Goal: Check status: Check status

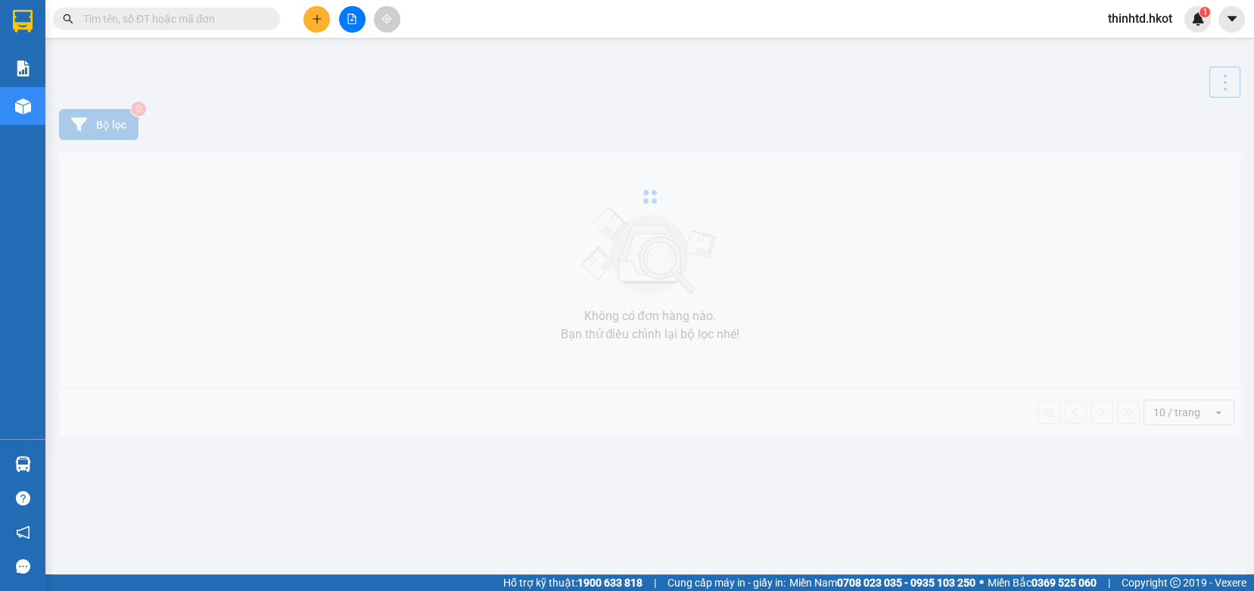
click at [184, 24] on input "text" at bounding box center [172, 19] width 179 height 17
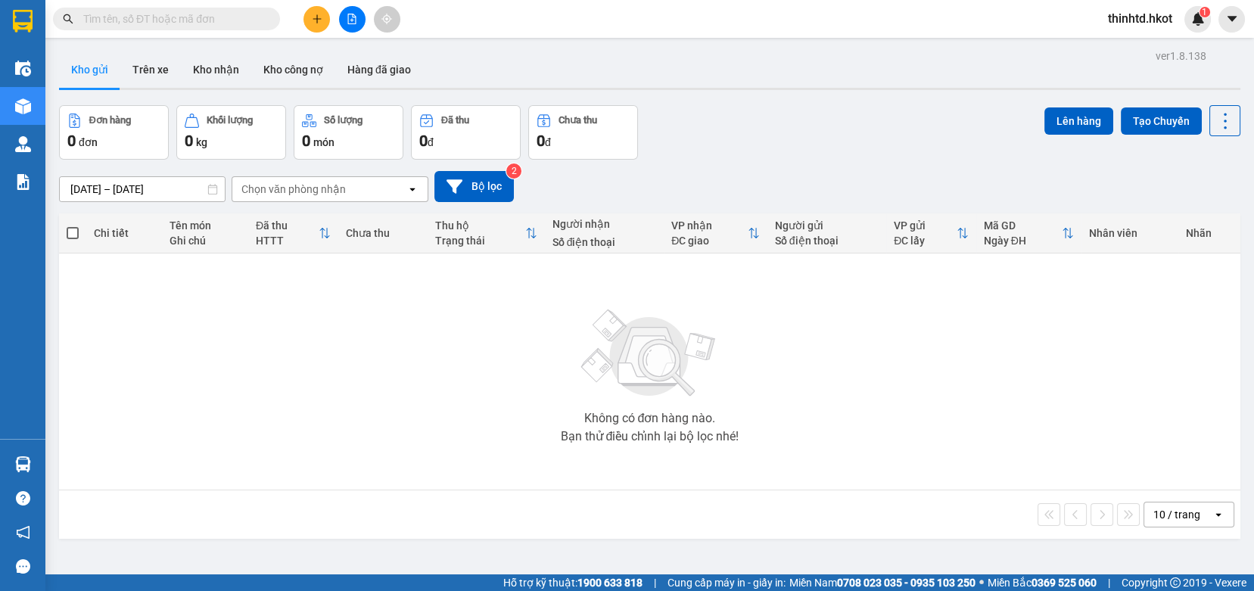
paste input "36HT0908250078"
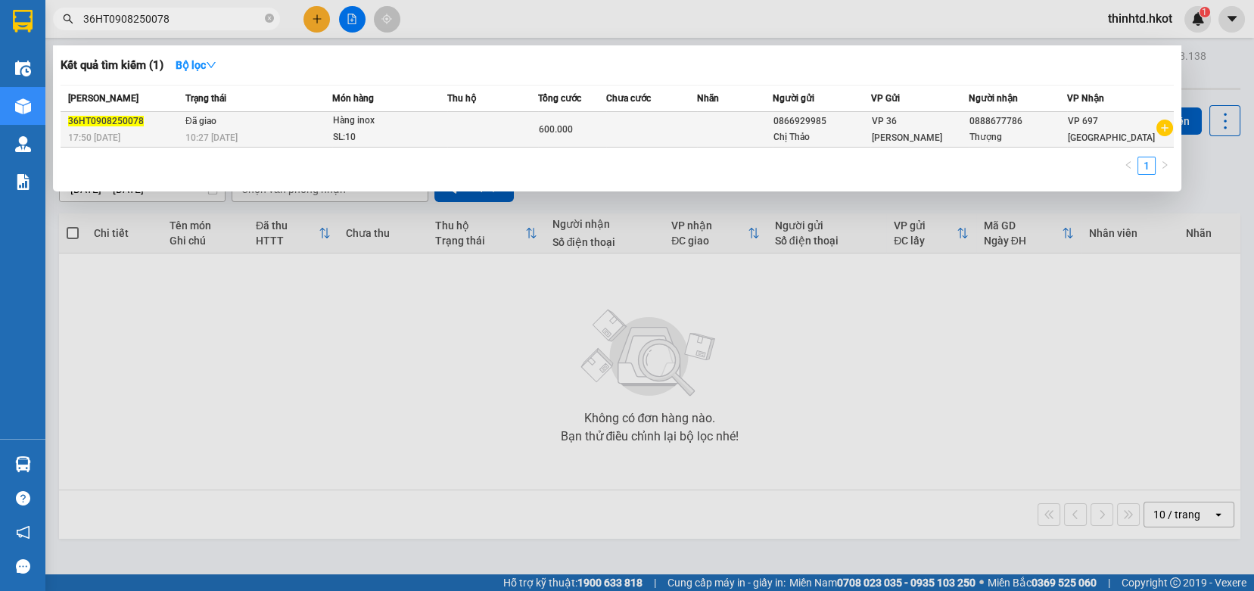
type input "36HT0908250078"
click at [684, 129] on td at bounding box center [651, 130] width 91 height 36
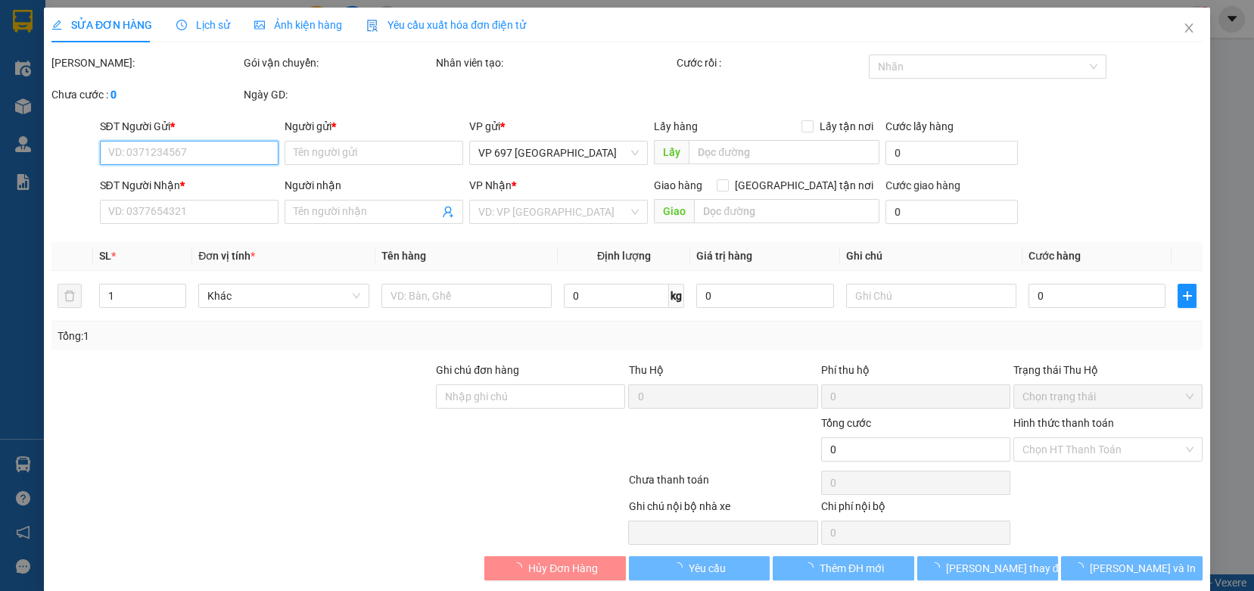
type input "0866929985"
type input "Chị Thảo"
type input "0888677786"
type input "Thượng"
type input "600.000"
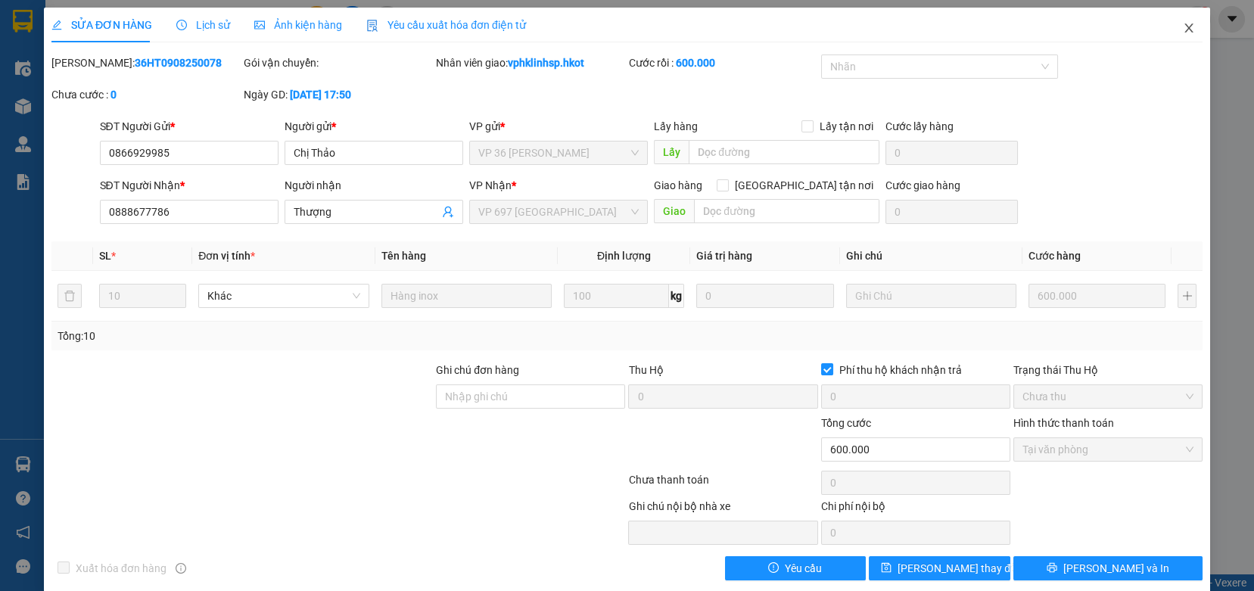
click at [1183, 28] on icon "close" at bounding box center [1189, 28] width 12 height 12
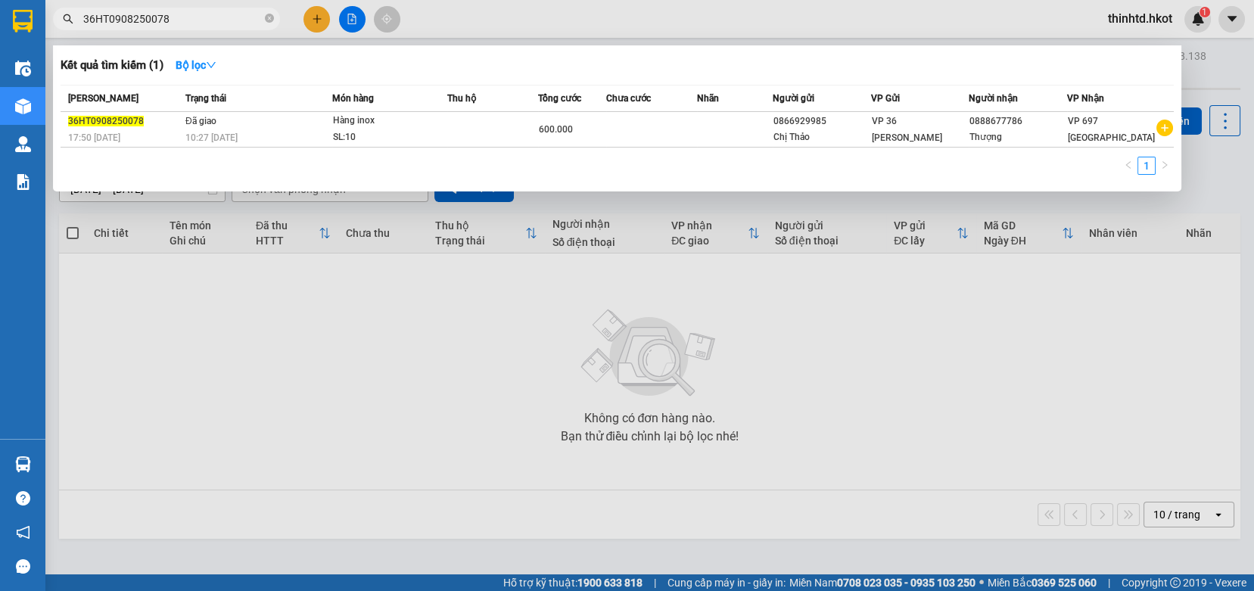
click at [185, 16] on input "36HT0908250078" at bounding box center [172, 19] width 179 height 17
paste input "HUE11825000"
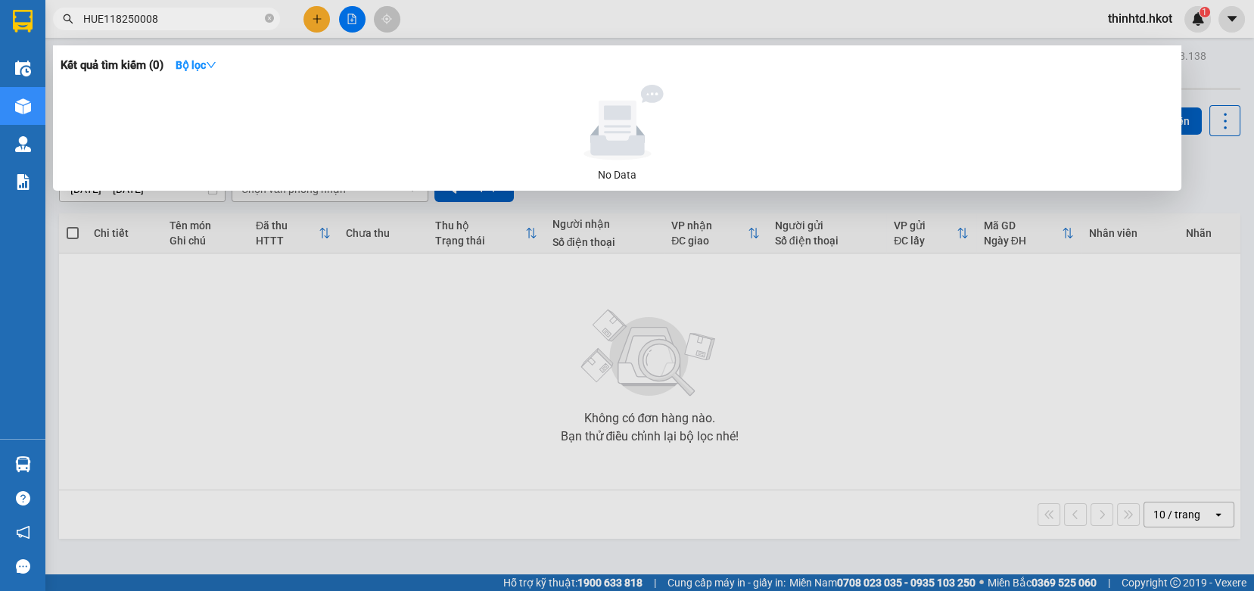
click at [118, 17] on input "HUE118250008" at bounding box center [172, 19] width 179 height 17
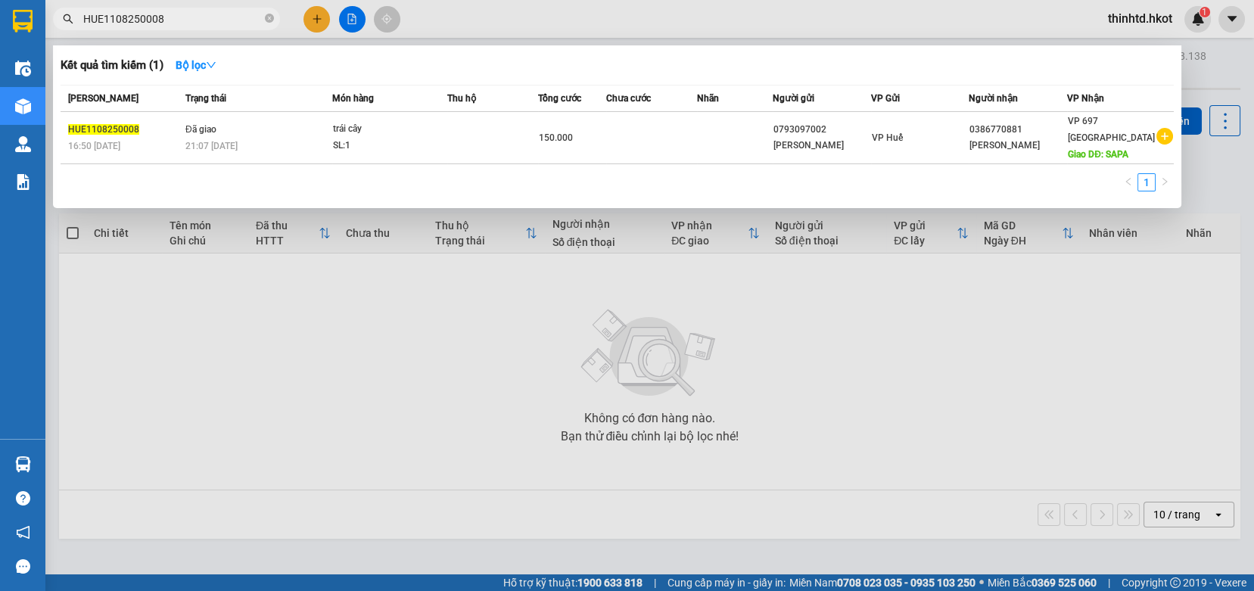
type input "HUE1108250008"
